Goal: Transaction & Acquisition: Purchase product/service

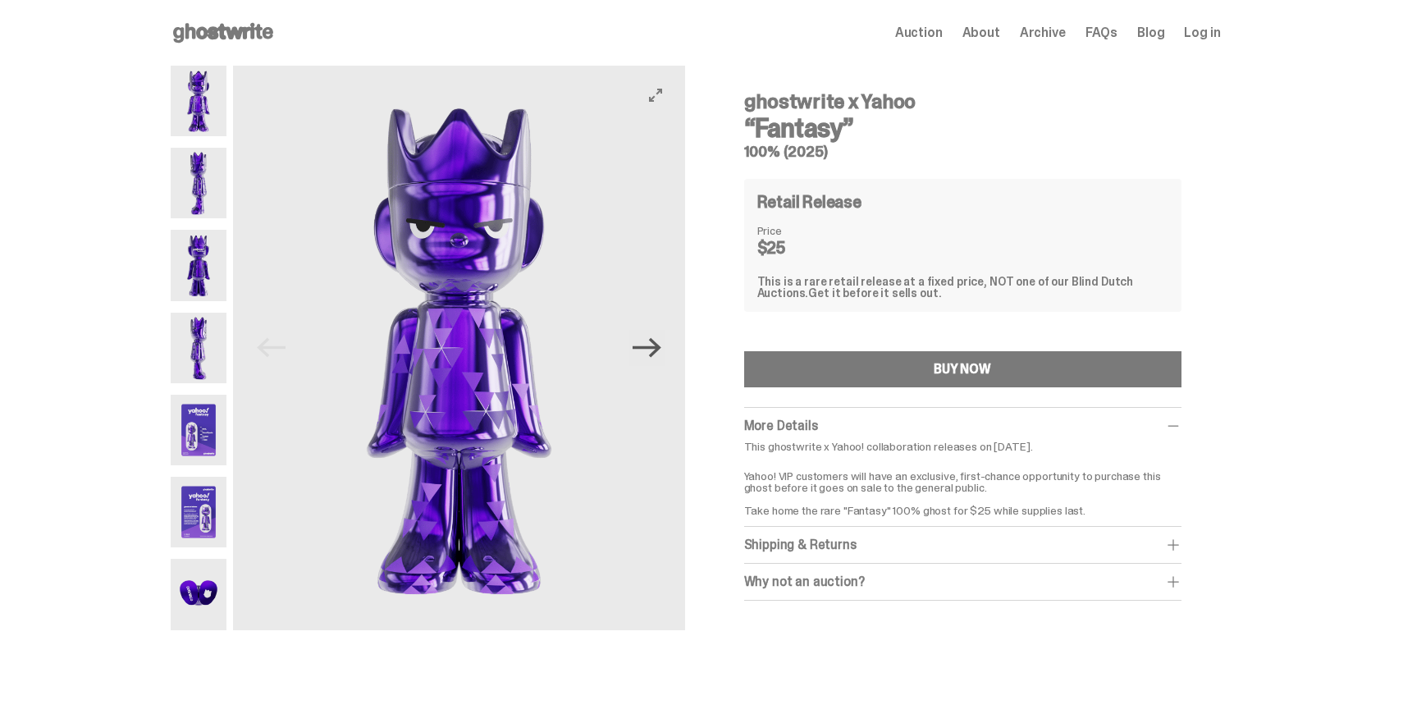
click at [660, 349] on icon "Next" at bounding box center [647, 348] width 29 height 20
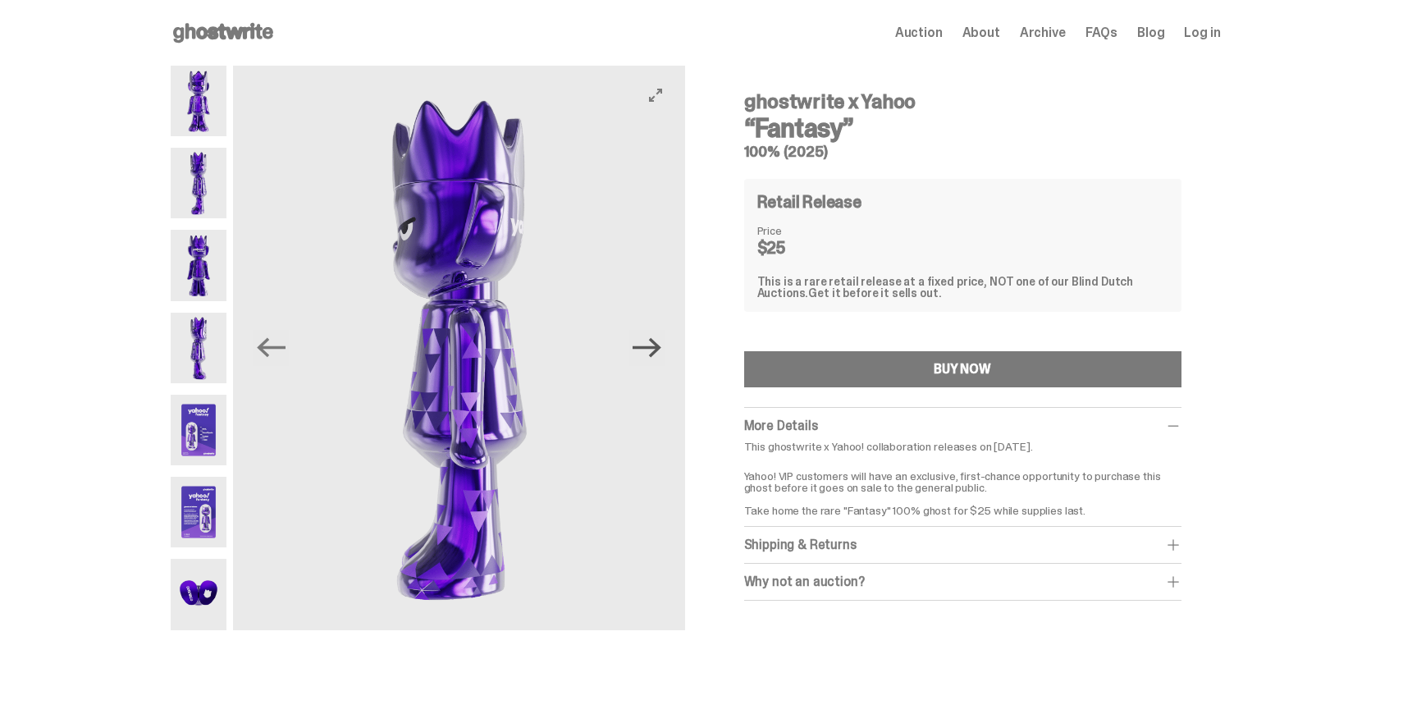
click at [660, 349] on icon "Next" at bounding box center [647, 348] width 29 height 20
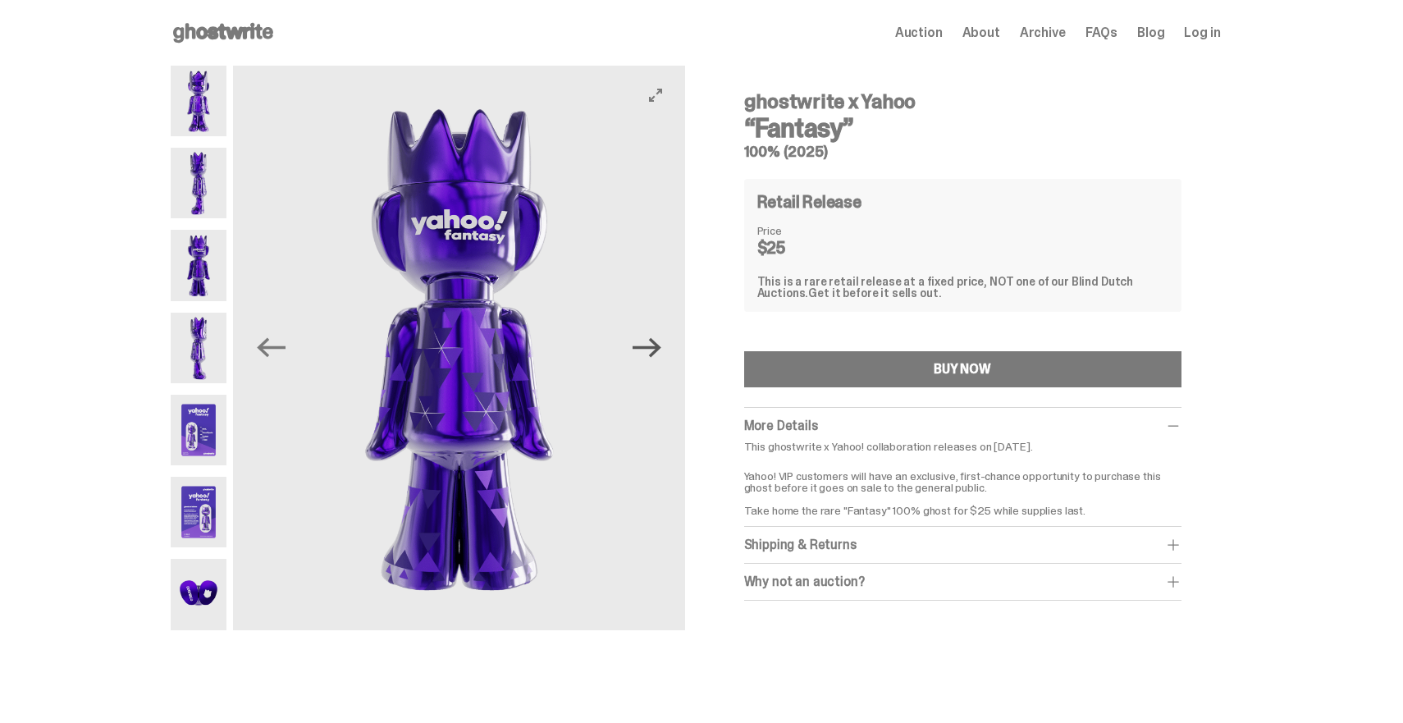
click at [660, 349] on icon "Next" at bounding box center [647, 348] width 29 height 20
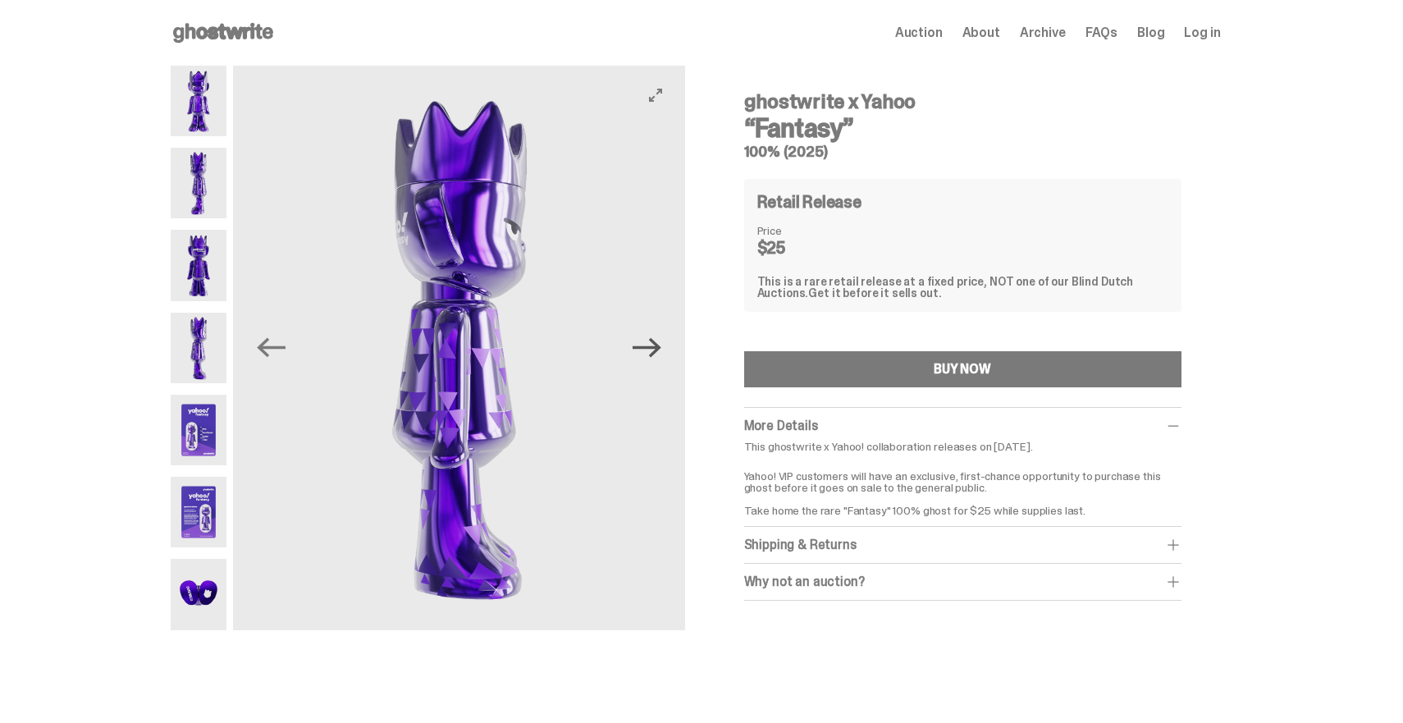
click at [660, 349] on icon "Next" at bounding box center [647, 348] width 29 height 20
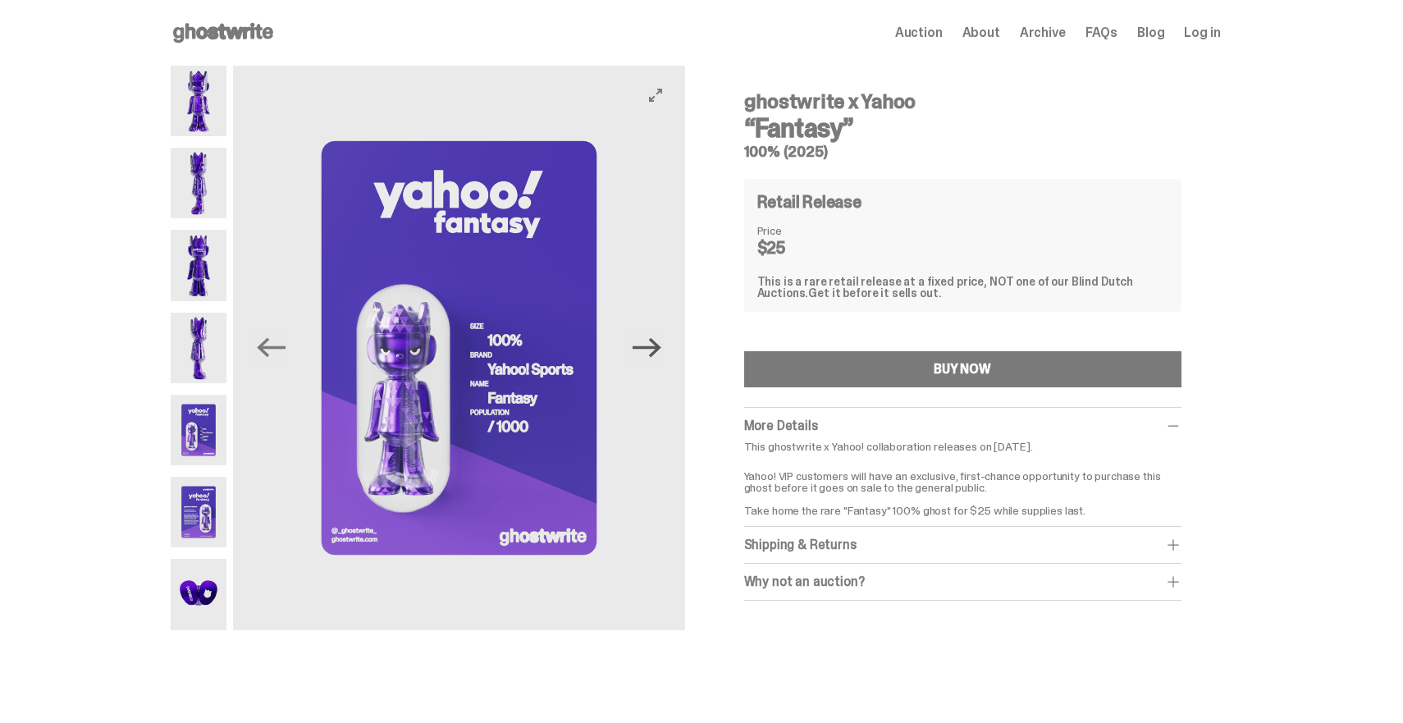
click at [660, 349] on icon "Next" at bounding box center [647, 348] width 29 height 20
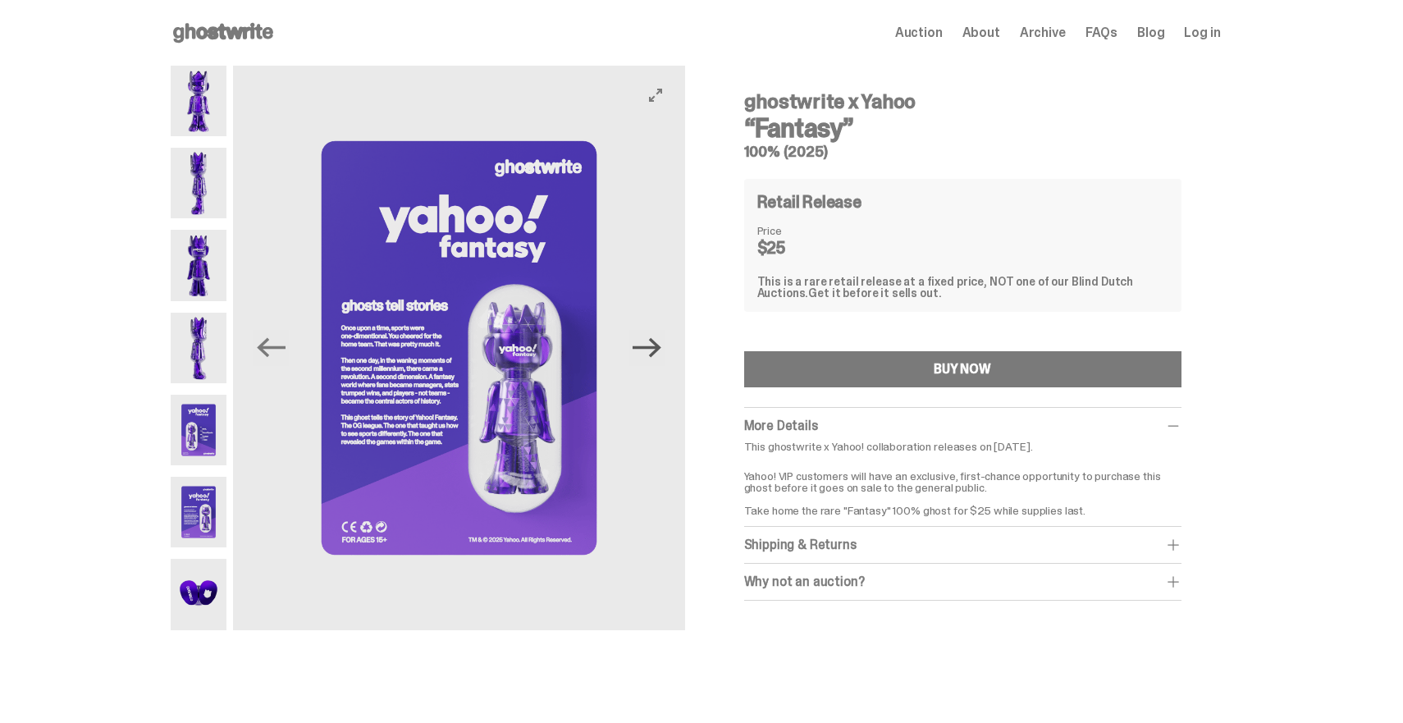
click at [660, 349] on icon "Next" at bounding box center [647, 348] width 29 height 20
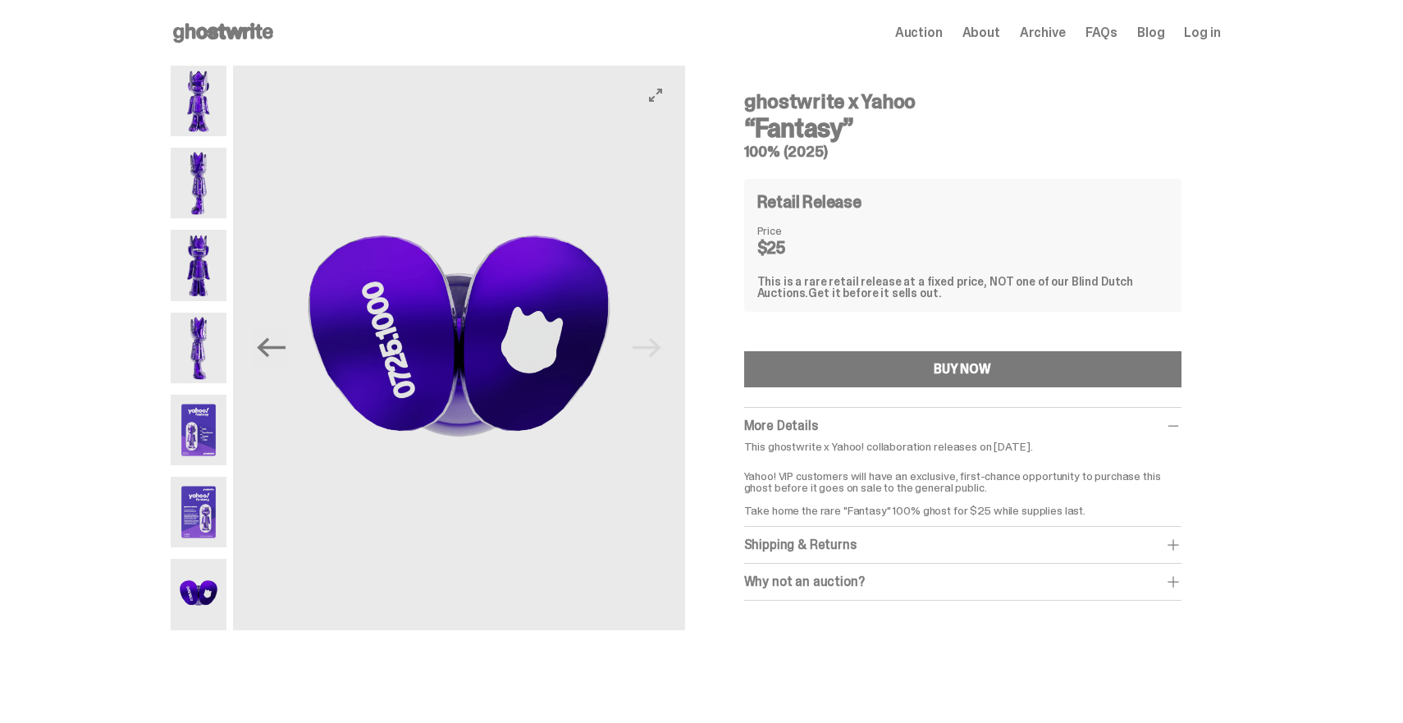
click at [660, 349] on img at bounding box center [458, 348] width 451 height 565
click at [986, 369] on div "BUY NOW" at bounding box center [962, 369] width 57 height 13
click at [935, 34] on span "Auction" at bounding box center [919, 32] width 48 height 13
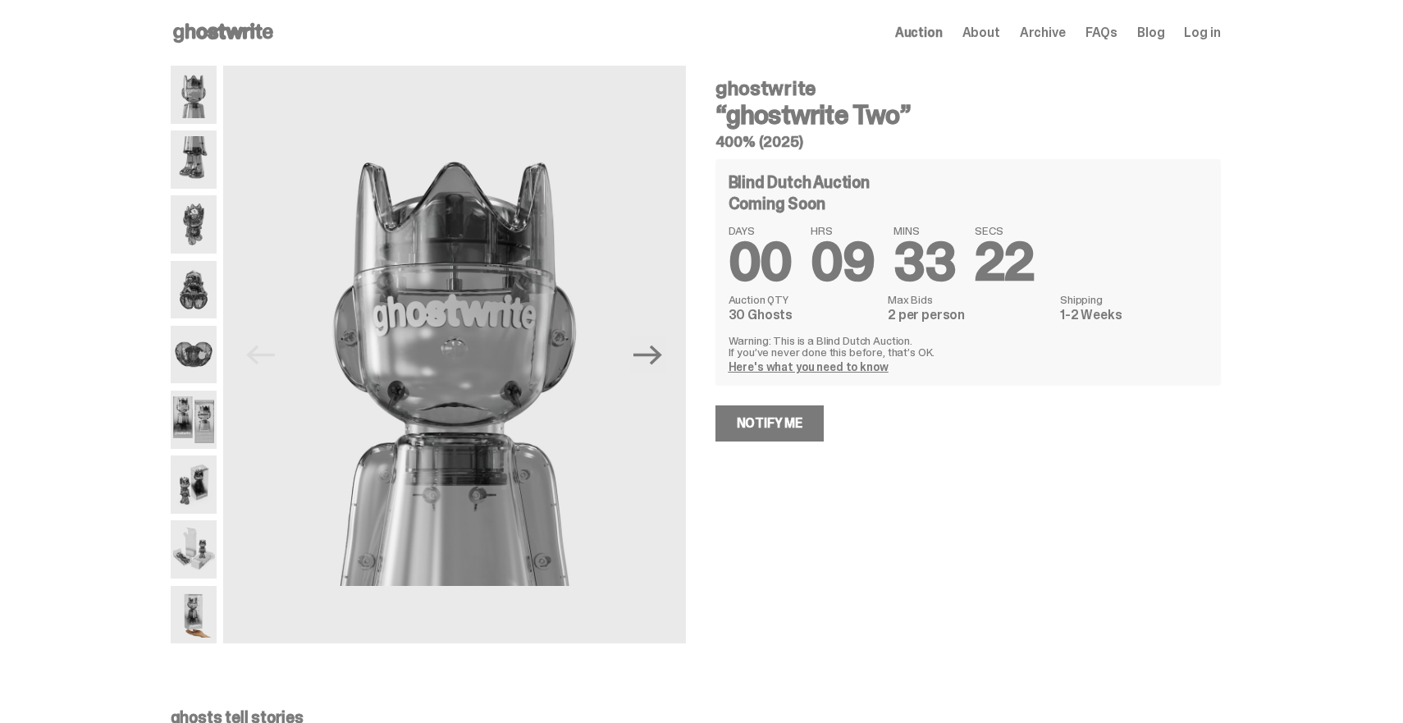
click at [984, 41] on div "Auction About Archive FAQs Blog Log in" at bounding box center [1058, 33] width 326 height 20
click at [992, 37] on span "About" at bounding box center [982, 32] width 38 height 13
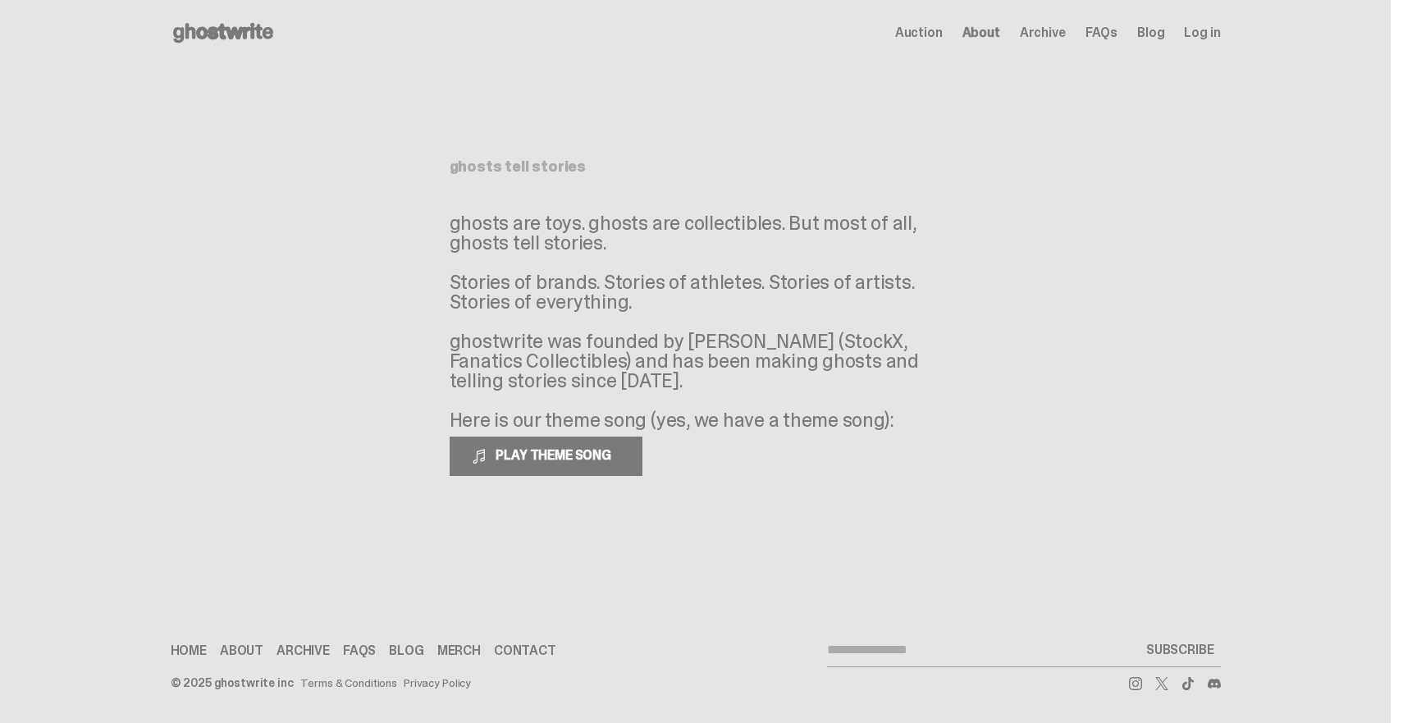
click at [1046, 39] on span "Archive" at bounding box center [1043, 32] width 46 height 13
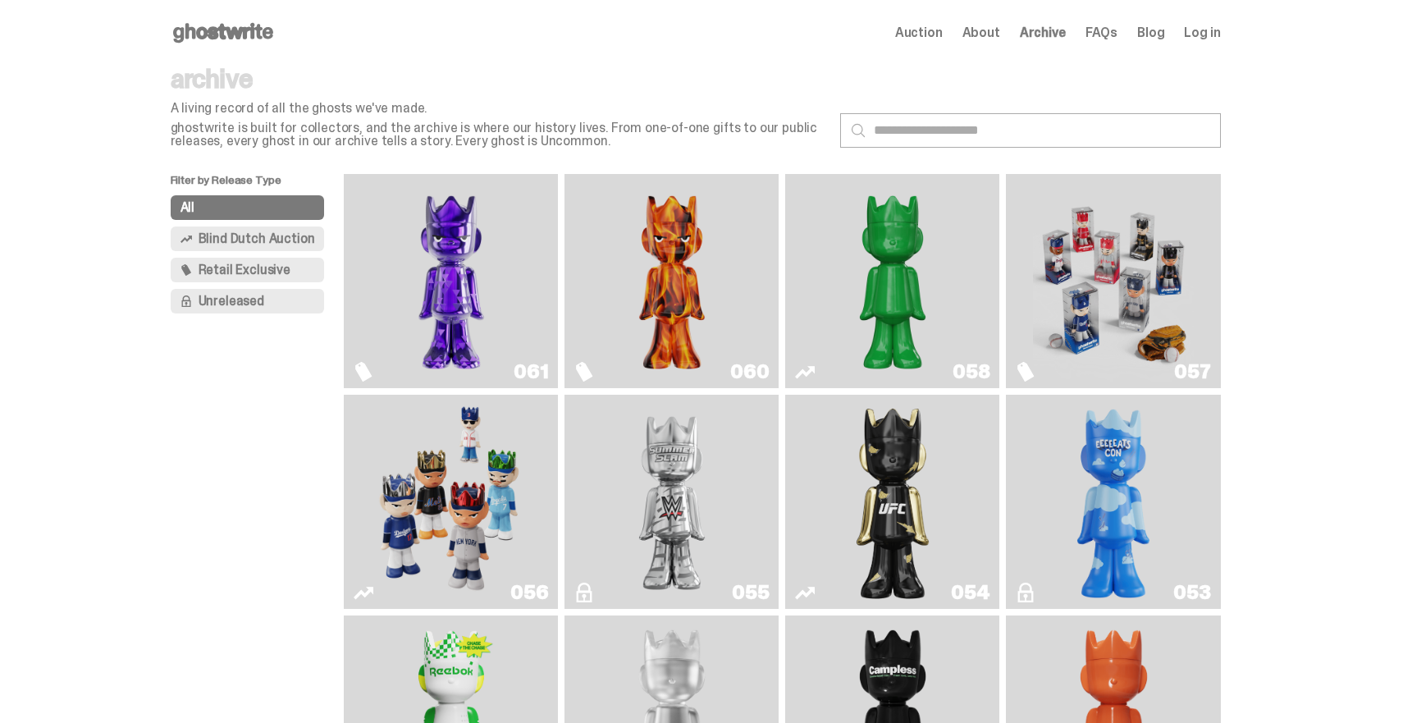
click at [1105, 34] on span "FAQs" at bounding box center [1102, 32] width 32 height 13
